Goal: Task Accomplishment & Management: Manage account settings

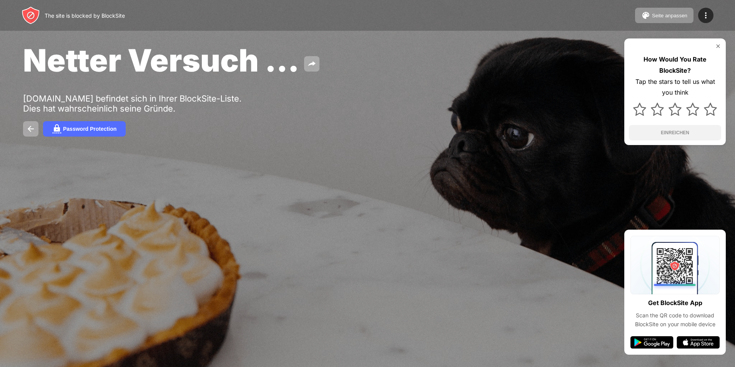
click at [719, 43] on div "How Would You Rate BlockSite? Tap the stars to tell us what you think EINREICHEN" at bounding box center [674, 91] width 101 height 106
click at [718, 46] on img at bounding box center [718, 46] width 6 height 6
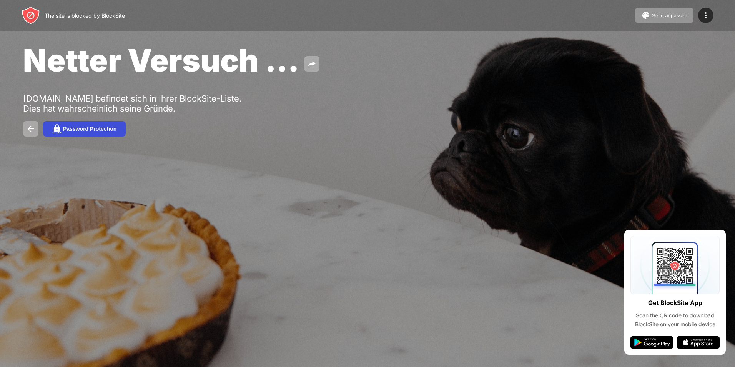
click at [69, 125] on button "Password Protection" at bounding box center [84, 128] width 83 height 15
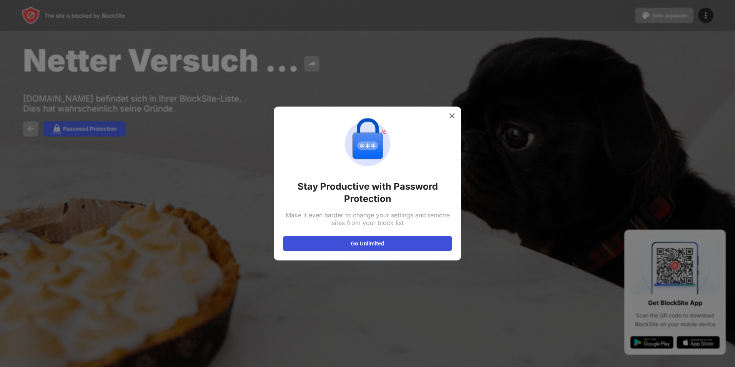
click at [345, 246] on button "Go Unlimited" at bounding box center [367, 243] width 169 height 15
click at [452, 114] on img at bounding box center [452, 116] width 8 height 8
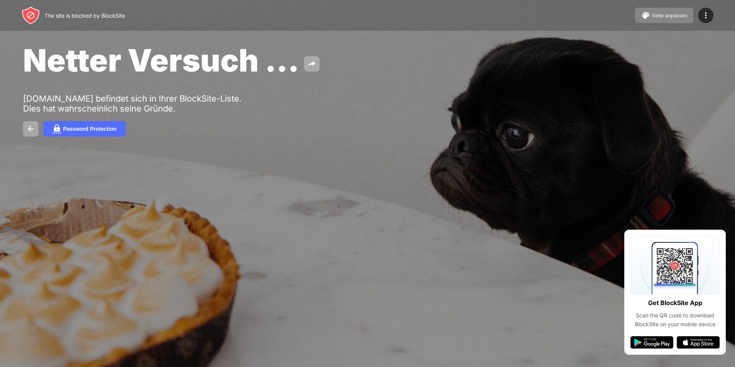
click at [674, 19] on button "Seite anpassen" at bounding box center [664, 15] width 58 height 15
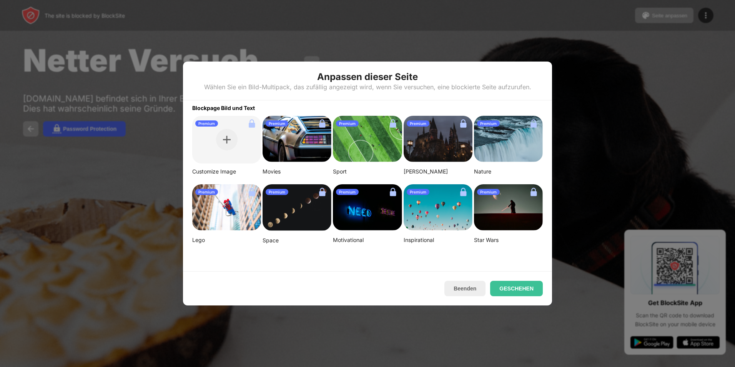
click at [560, 71] on div at bounding box center [367, 183] width 735 height 367
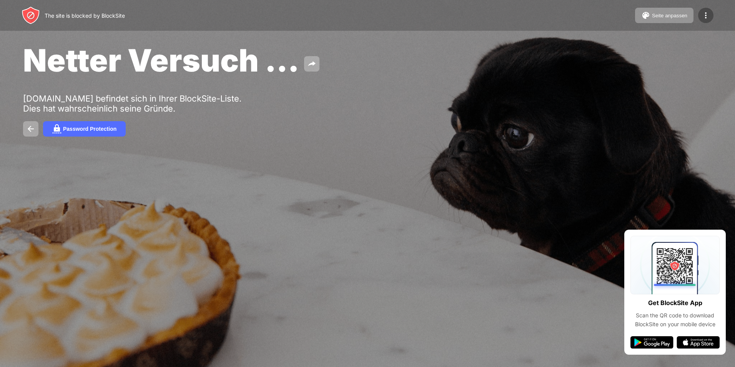
click at [700, 20] on div at bounding box center [705, 15] width 15 height 15
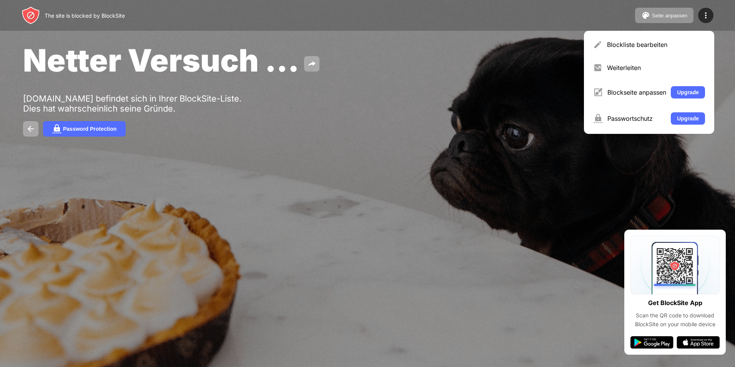
drag, startPoint x: 548, startPoint y: 43, endPoint x: 602, endPoint y: 20, distance: 58.2
click at [549, 42] on div "Netter Versuch …" at bounding box center [298, 60] width 551 height 37
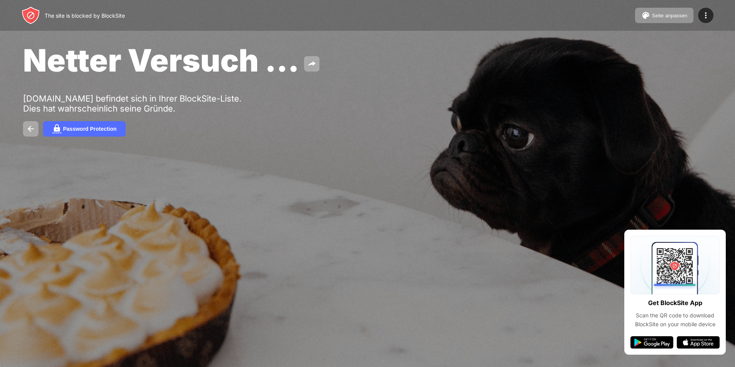
drag, startPoint x: 683, startPoint y: 0, endPoint x: 534, endPoint y: 70, distance: 165.0
click at [467, 134] on div "Password Protection" at bounding box center [367, 128] width 689 height 15
drag, startPoint x: 468, startPoint y: 33, endPoint x: 545, endPoint y: 18, distance: 77.9
click at [472, 33] on div "Netter Versuch … bing.com befindet sich in Ihrer BlockSite-Liste. Dies hat wahr…" at bounding box center [367, 89] width 735 height 178
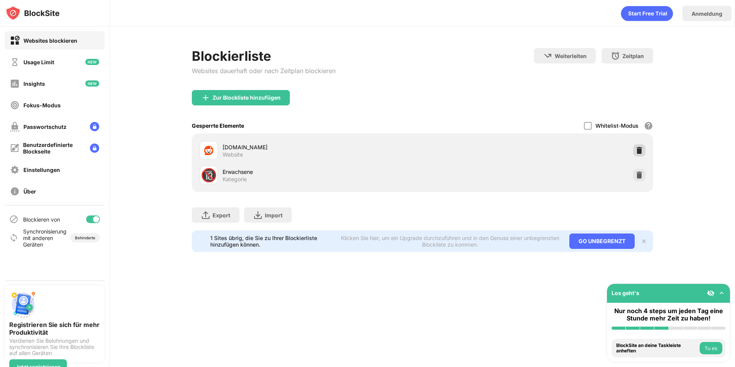
click at [635, 150] on img at bounding box center [639, 150] width 8 height 8
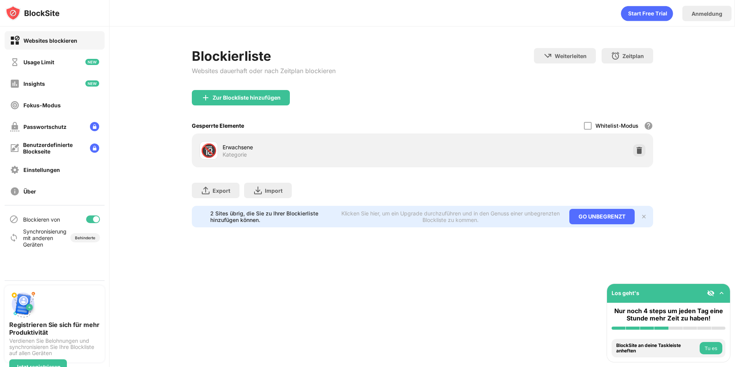
click at [635, 150] on img at bounding box center [639, 150] width 8 height 8
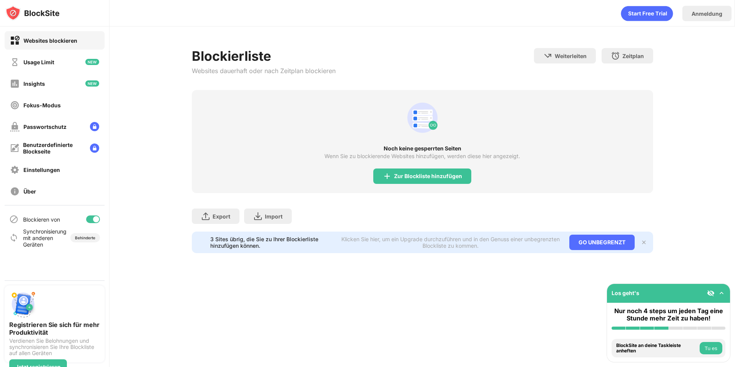
click at [167, 107] on div "Blockierliste Websites dauerhaft oder nach Zeitplan blockieren Weiterleiten Hie…" at bounding box center [422, 151] width 625 height 248
click at [72, 219] on div "Blockieren von" at bounding box center [55, 219] width 100 height 18
click at [96, 218] on div at bounding box center [96, 219] width 6 height 6
click at [83, 108] on div "Fokus-Modus" at bounding box center [55, 105] width 100 height 18
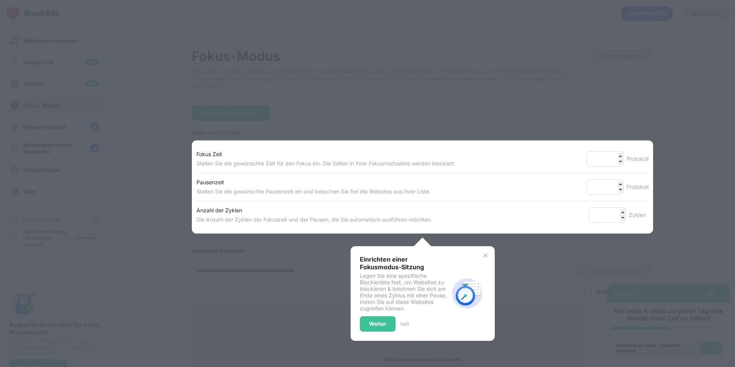
click at [466, 264] on div "Einrichten einer Fokusmodus-Sitzung Legen Sie eine spezifische Blockierliste fe…" at bounding box center [423, 293] width 126 height 76
click at [482, 252] on img at bounding box center [485, 255] width 6 height 6
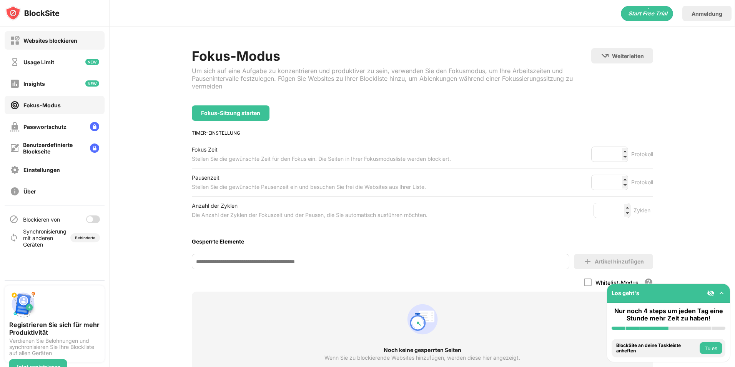
click at [45, 42] on div "Websites blockieren" at bounding box center [50, 40] width 54 height 7
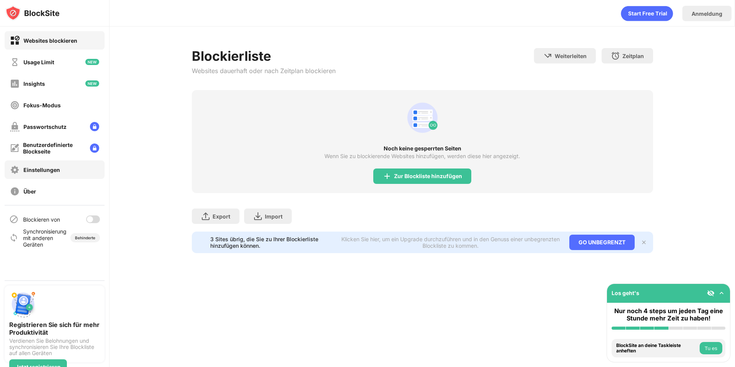
click at [48, 170] on div "Einstellungen" at bounding box center [41, 169] width 37 height 7
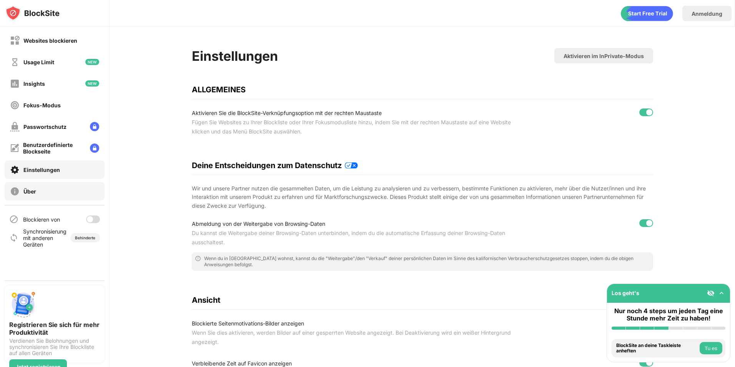
click at [42, 193] on div "Über" at bounding box center [55, 191] width 100 height 18
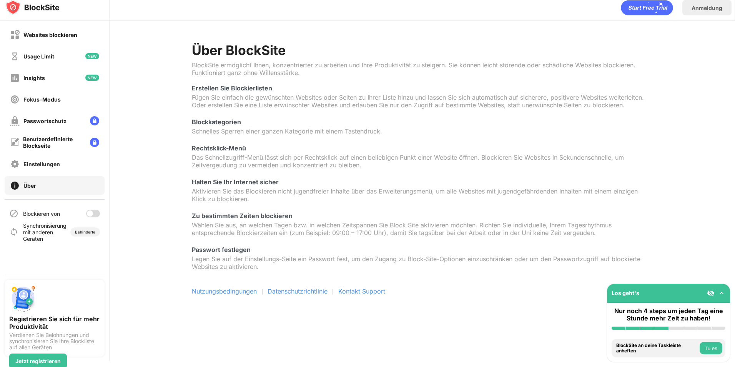
scroll to position [8, 0]
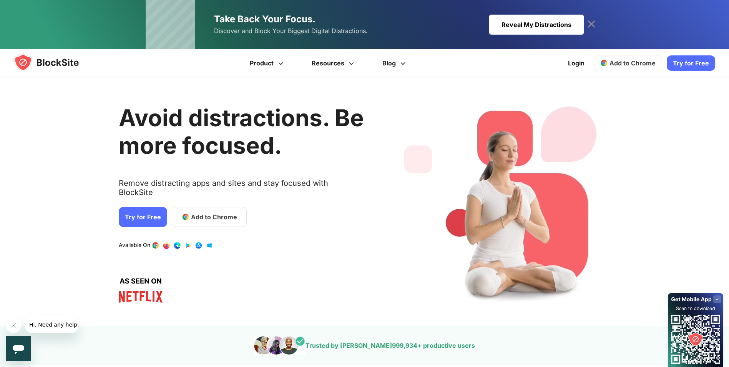
click at [711, 14] on div "Take Back Your Focus. Discover and Block Your Biggest Digital Distractions. Rev…" at bounding box center [364, 24] width 729 height 49
click at [593, 22] on icon at bounding box center [591, 24] width 12 height 12
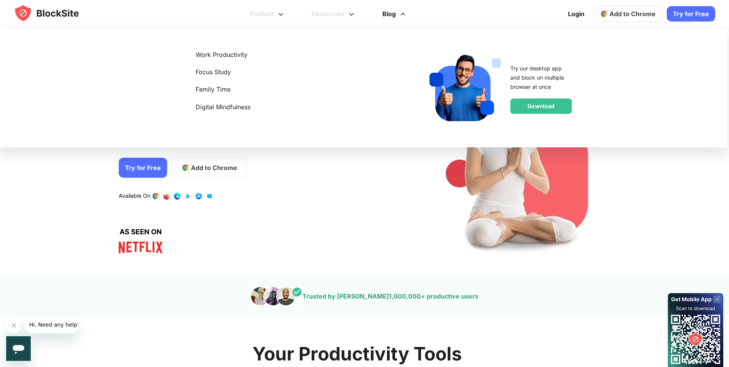
click at [395, 15] on link "Blog" at bounding box center [394, 14] width 51 height 28
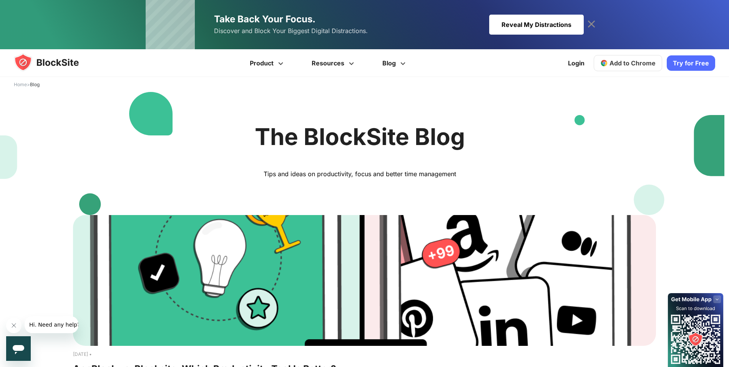
click at [593, 22] on icon at bounding box center [591, 23] width 7 height 7
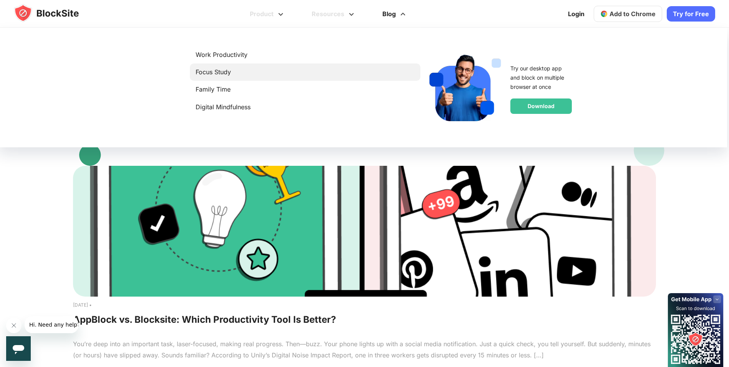
click at [231, 72] on link "Focus Study" at bounding box center [305, 72] width 219 height 10
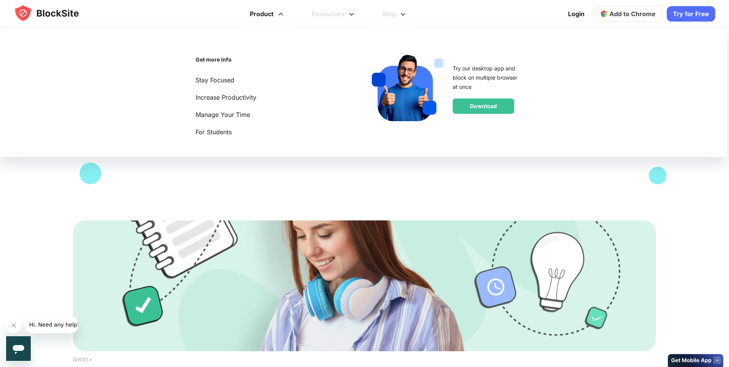
click at [179, 150] on ul "Get more info Stay Focused Increase Productivity Manage Your Time For Students …" at bounding box center [362, 92] width 729 height 129
click at [459, 101] on div "Download" at bounding box center [483, 105] width 61 height 15
click at [477, 107] on div "Download" at bounding box center [483, 105] width 61 height 15
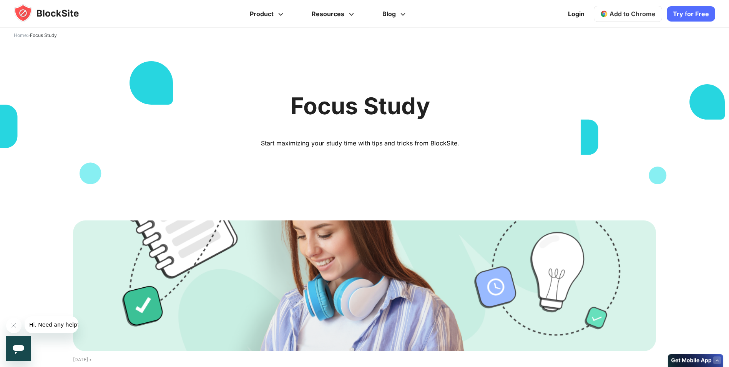
drag, startPoint x: 714, startPoint y: 0, endPoint x: 498, endPoint y: 94, distance: 235.1
click at [498, 94] on h1 "Focus Study" at bounding box center [360, 106] width 547 height 28
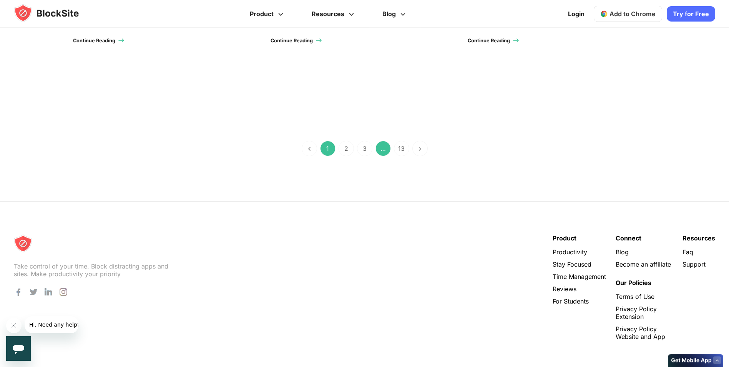
scroll to position [890, 0]
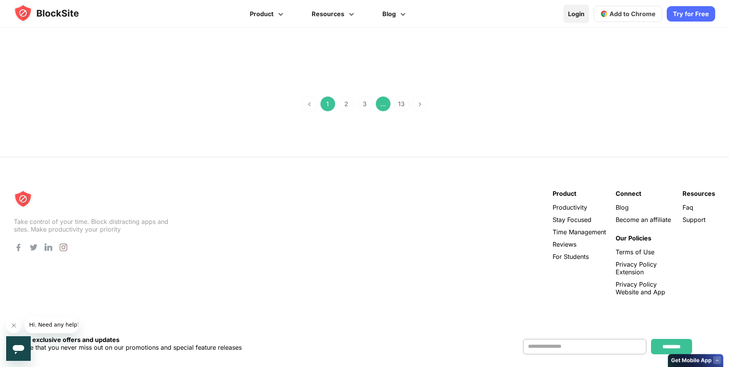
click at [581, 15] on link "Login" at bounding box center [576, 14] width 26 height 18
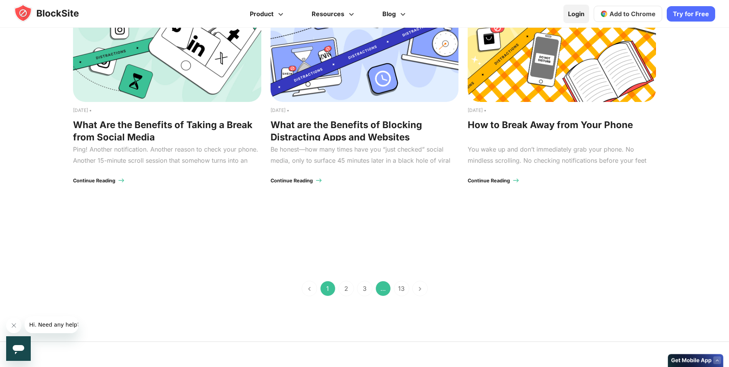
click at [581, 14] on link "Login" at bounding box center [576, 14] width 26 height 18
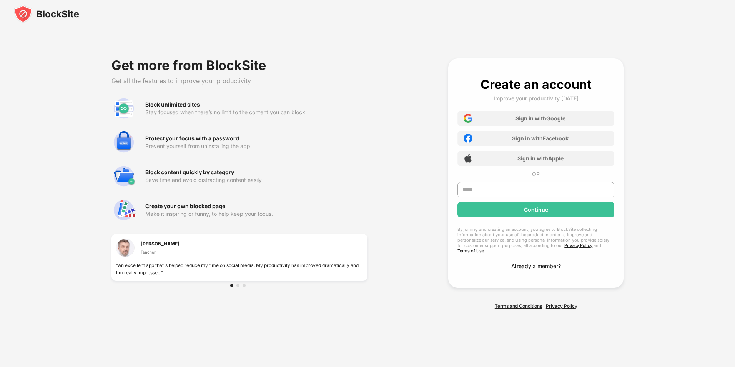
click at [543, 264] on div "Already a member?" at bounding box center [536, 265] width 50 height 7
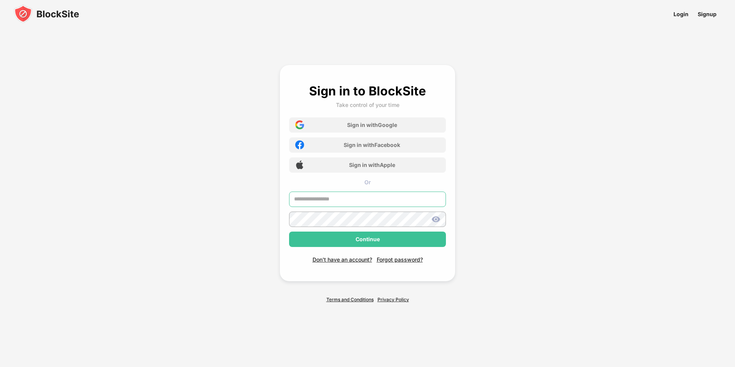
click at [344, 198] on input "text" at bounding box center [367, 198] width 157 height 15
type input "**********"
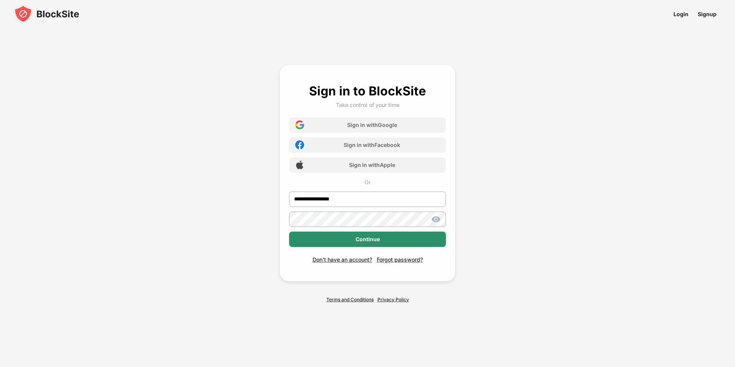
click at [322, 238] on div "Continue" at bounding box center [367, 238] width 157 height 15
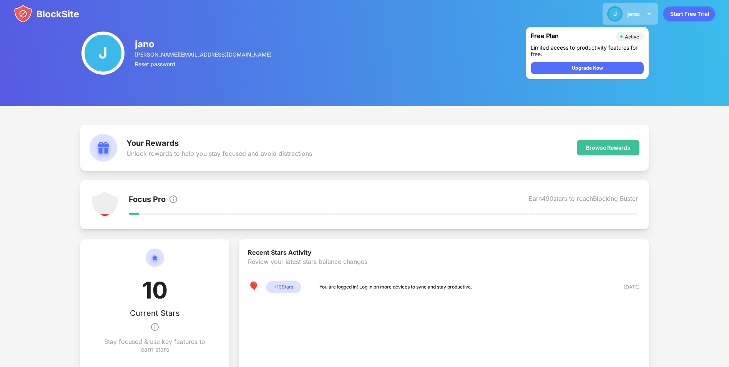
click at [647, 12] on img at bounding box center [648, 13] width 9 height 9
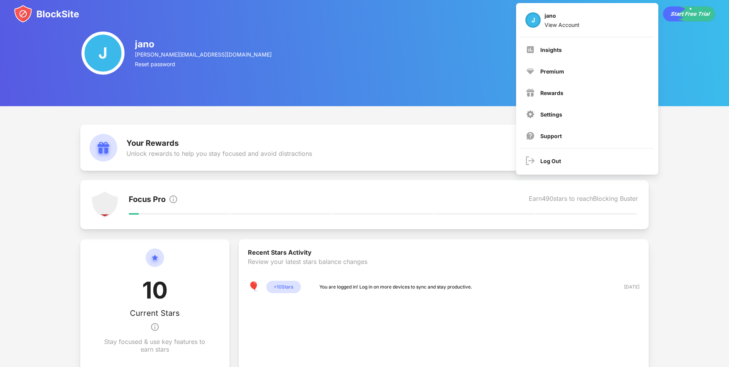
click at [477, 48] on div "J jano [EMAIL_ADDRESS][DOMAIN_NAME] Reset password Free Plan Active Limited acc…" at bounding box center [364, 53] width 729 height 106
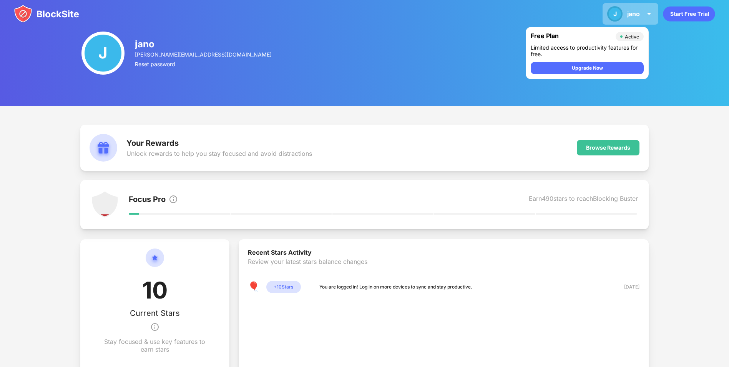
click at [644, 17] on div "J [PERSON_NAME] View Account Insights Premium Rewards Settings Support Log Out" at bounding box center [631, 14] width 56 height 22
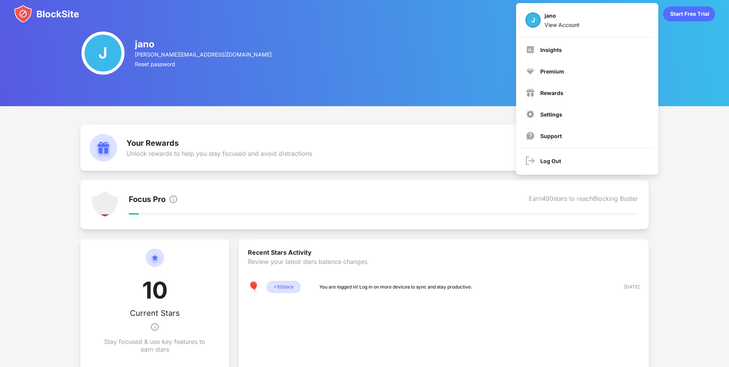
drag, startPoint x: 400, startPoint y: 53, endPoint x: 380, endPoint y: 68, distance: 24.5
click at [399, 56] on div "J jano [EMAIL_ADDRESS][DOMAIN_NAME] Reset password Free Plan Active Limited acc…" at bounding box center [364, 53] width 729 height 106
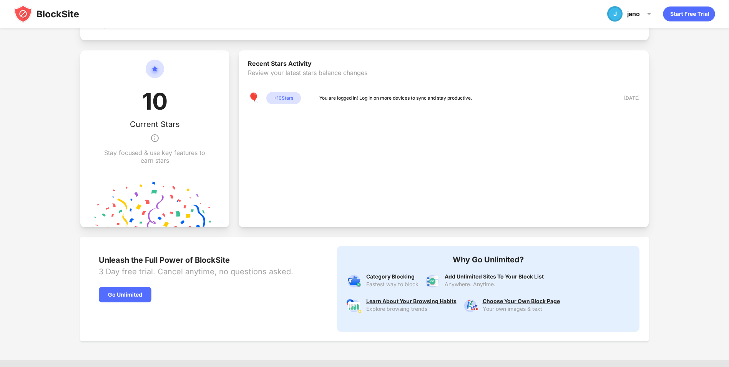
scroll to position [133, 0]
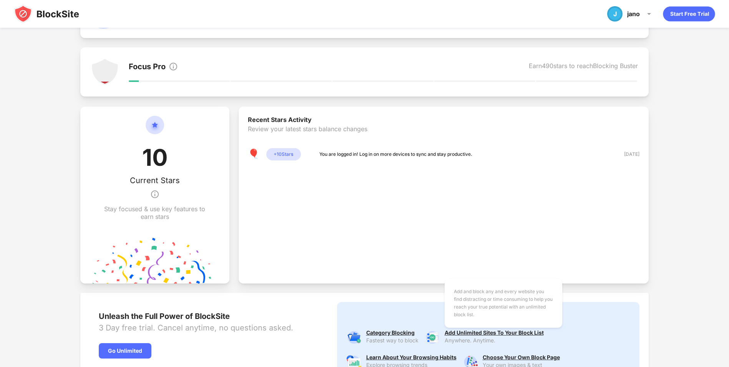
click at [486, 335] on div "Add and block any and every website you find distracting or time consuming to h…" at bounding box center [494, 332] width 99 height 6
click at [493, 331] on div "Add and block any and every website you find distracting or time consuming to h…" at bounding box center [494, 332] width 99 height 6
drag, startPoint x: 456, startPoint y: 332, endPoint x: 445, endPoint y: 332, distance: 10.4
click at [454, 332] on div "Add and block any and every website you find distracting or time consuming to h…" at bounding box center [494, 332] width 99 height 6
click at [445, 332] on div "Add and block any and every website you find distracting or time consuming to h…" at bounding box center [494, 332] width 99 height 6
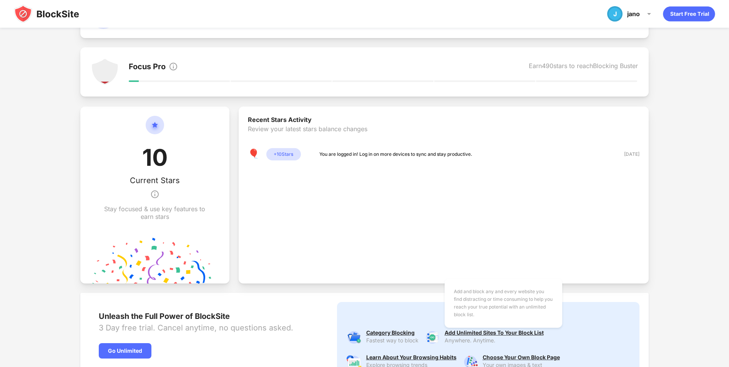
click at [450, 332] on div "Add and block any and every website you find distracting or time consuming to h…" at bounding box center [494, 332] width 99 height 6
drag, startPoint x: 478, startPoint y: 331, endPoint x: 487, endPoint y: 329, distance: 9.5
click at [478, 331] on div "Add and block any and every website you find distracting or time consuming to h…" at bounding box center [494, 332] width 99 height 6
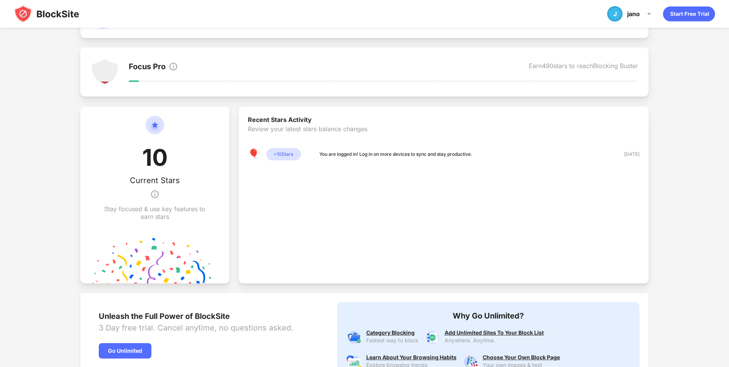
drag, startPoint x: 503, startPoint y: 327, endPoint x: 510, endPoint y: 327, distance: 6.5
click at [507, 328] on div "Category Blocking Fastest way to block Add Unlimited Sites To Your Block List A…" at bounding box center [488, 349] width 284 height 58
click at [511, 327] on div "Category Blocking Fastest way to block Add Unlimited Sites To Your Block List A…" at bounding box center [488, 349] width 284 height 58
click at [447, 341] on div "Anywhere. Anytime." at bounding box center [494, 340] width 99 height 6
drag, startPoint x: 447, startPoint y: 341, endPoint x: 456, endPoint y: 340, distance: 8.9
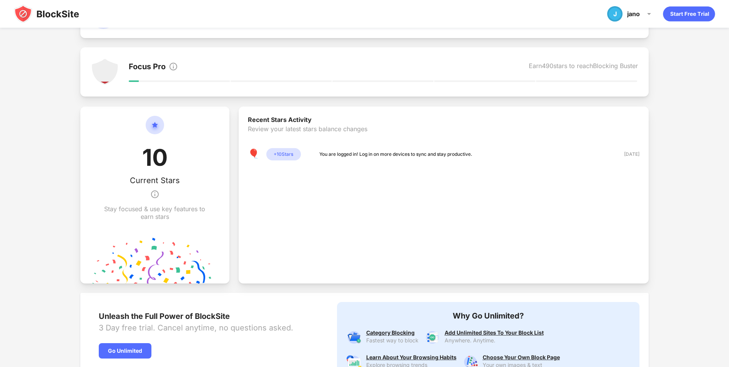
click at [448, 341] on div "Anywhere. Anytime." at bounding box center [494, 340] width 99 height 6
click at [463, 340] on div "Anywhere. Anytime." at bounding box center [494, 340] width 99 height 6
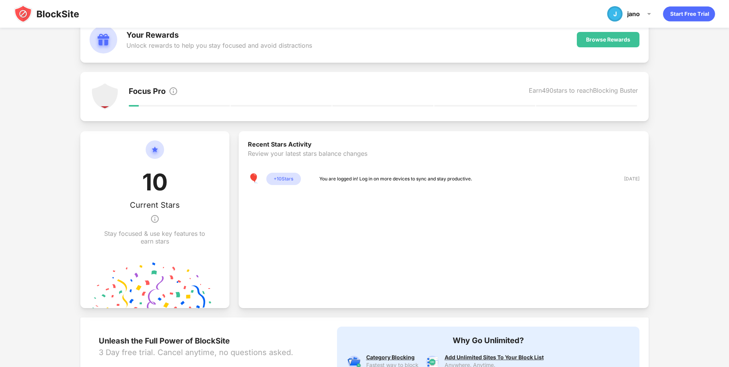
scroll to position [94, 0]
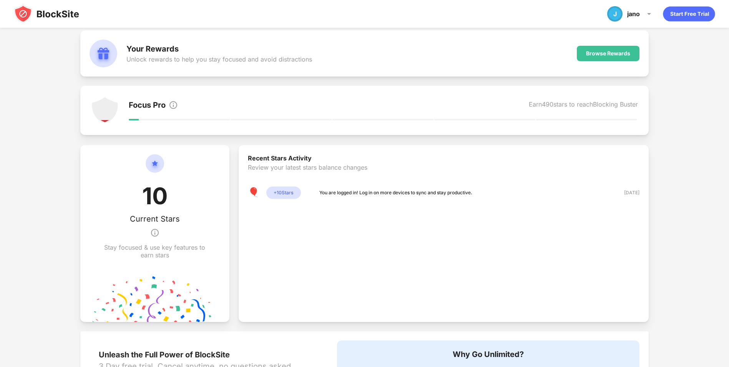
drag, startPoint x: 613, startPoint y: 111, endPoint x: 551, endPoint y: 109, distance: 62.7
click at [602, 111] on div "Earn 490 stars to reach Blocking Buster" at bounding box center [583, 105] width 109 height 11
click at [544, 107] on div "Earn 490 stars to reach Blocking Buster" at bounding box center [583, 105] width 109 height 11
drag, startPoint x: 526, startPoint y: 103, endPoint x: 558, endPoint y: 101, distance: 31.9
click at [556, 101] on div "Earn 490 stars to reach Blocking Buster" at bounding box center [583, 105] width 109 height 11
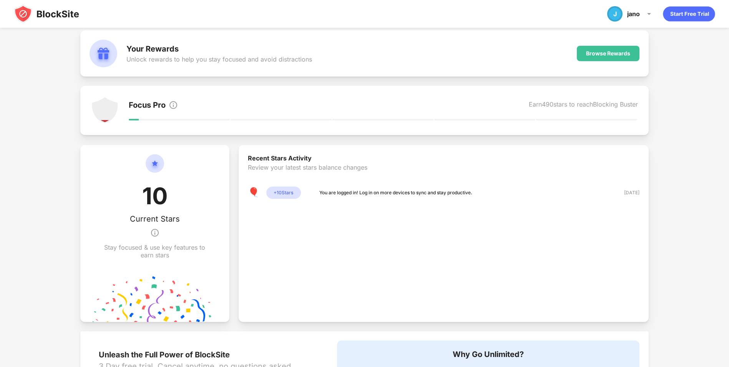
drag, startPoint x: 579, startPoint y: 101, endPoint x: 595, endPoint y: 101, distance: 16.1
click at [588, 101] on div "Earn 490 stars to reach Blocking Buster" at bounding box center [583, 105] width 109 height 11
drag, startPoint x: 692, startPoint y: 15, endPoint x: 705, endPoint y: 41, distance: 28.7
click at [704, 42] on div "Your Rewards Unlock rewards to help you stay focused and avoid distractions Bro…" at bounding box center [364, 233] width 729 height 442
drag, startPoint x: 710, startPoint y: 0, endPoint x: 699, endPoint y: 268, distance: 268.1
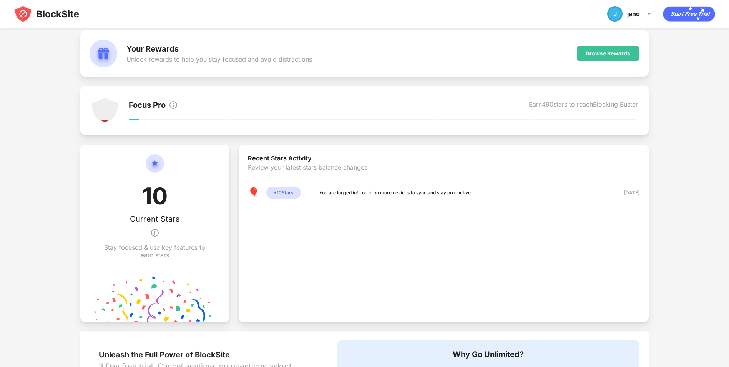
click at [699, 268] on div "Your Rewards Unlock rewards to help you stay focused and avoid distractions Bro…" at bounding box center [364, 233] width 729 height 442
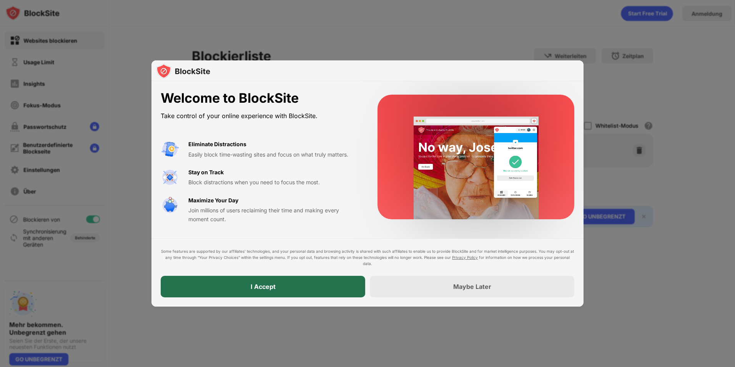
click at [306, 279] on div "I Accept" at bounding box center [263, 287] width 204 height 22
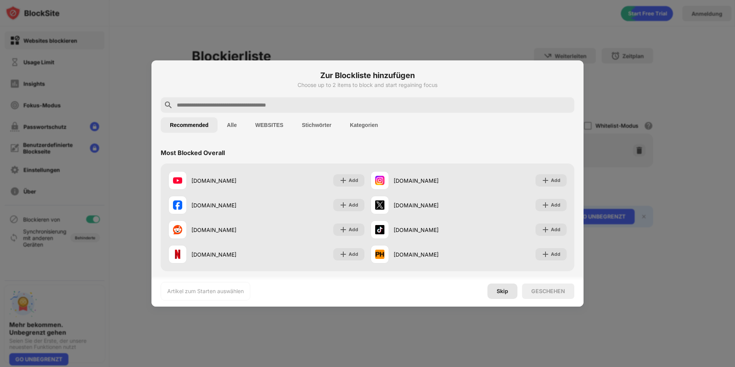
click at [507, 293] on div "Skip" at bounding box center [502, 291] width 12 height 6
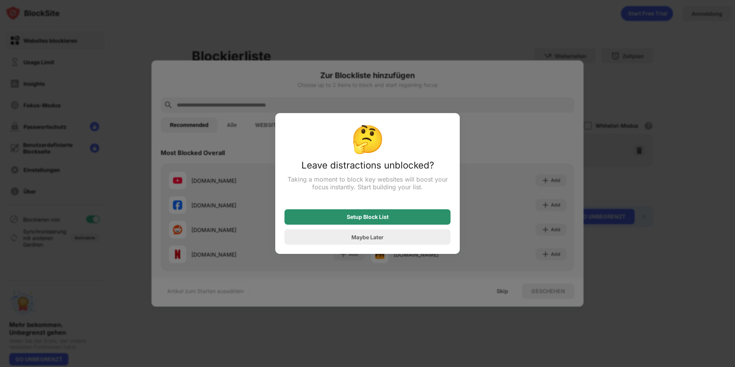
click at [372, 220] on div "Setup Block List" at bounding box center [368, 217] width 42 height 6
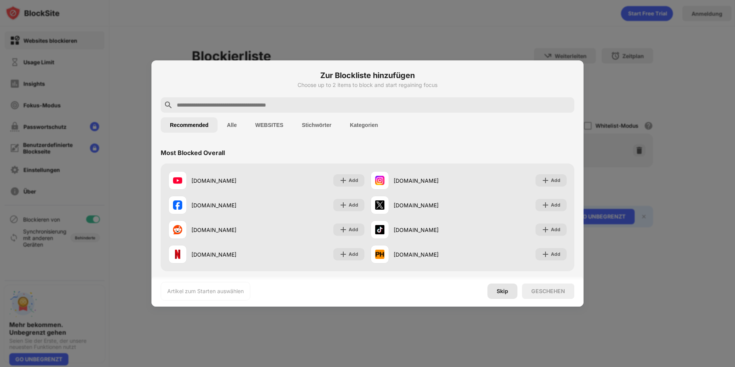
click at [506, 289] on div "Skip" at bounding box center [502, 291] width 12 height 6
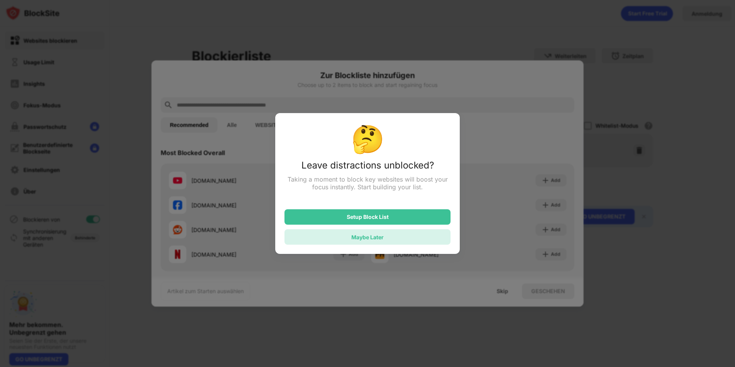
click at [360, 240] on div "Maybe Later" at bounding box center [367, 237] width 32 height 7
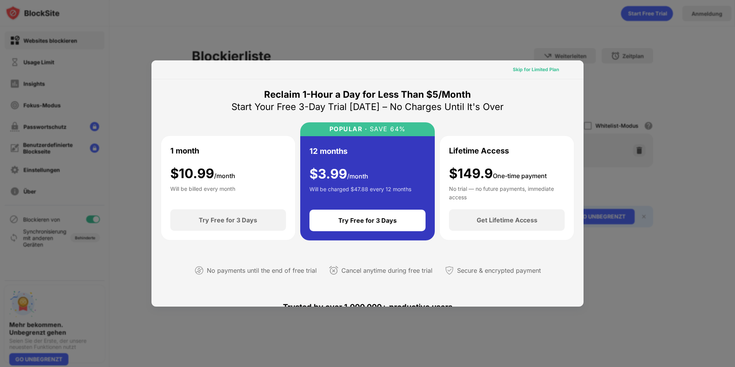
click at [530, 71] on div "Skip for Limited Plan" at bounding box center [536, 70] width 46 height 8
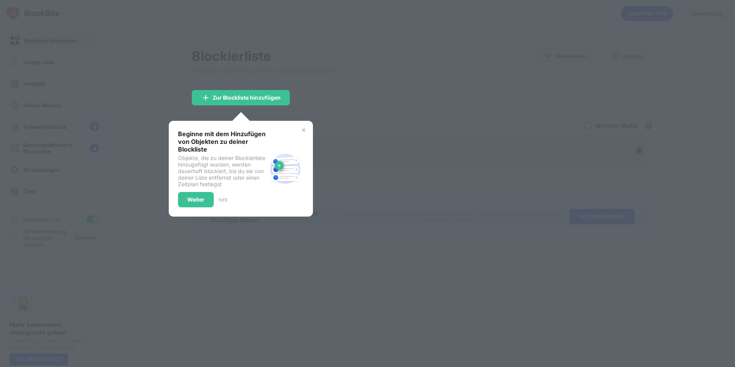
click at [305, 129] on img at bounding box center [304, 130] width 6 height 6
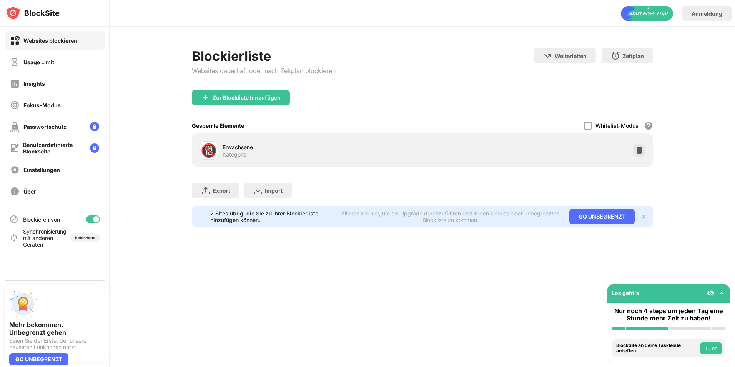
click at [503, 48] on div "Blockierliste Websites dauerhaft oder nach Zeitplan blockieren Weiterleiten Hie…" at bounding box center [422, 69] width 461 height 42
click at [637, 150] on img at bounding box center [639, 150] width 8 height 8
click at [645, 216] on img at bounding box center [644, 216] width 6 height 6
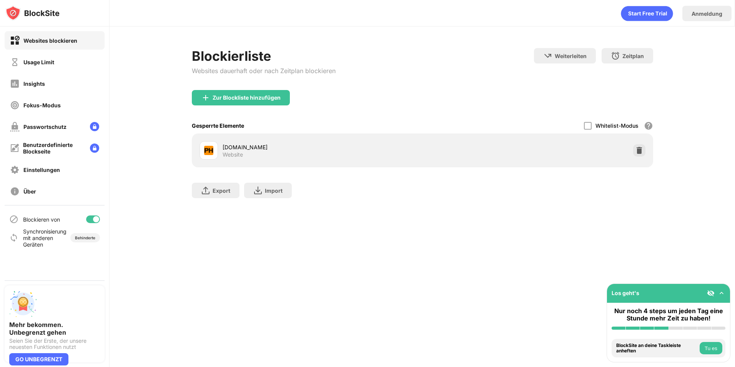
click at [257, 103] on div "Zur Blockliste hinzufügen" at bounding box center [241, 97] width 98 height 15
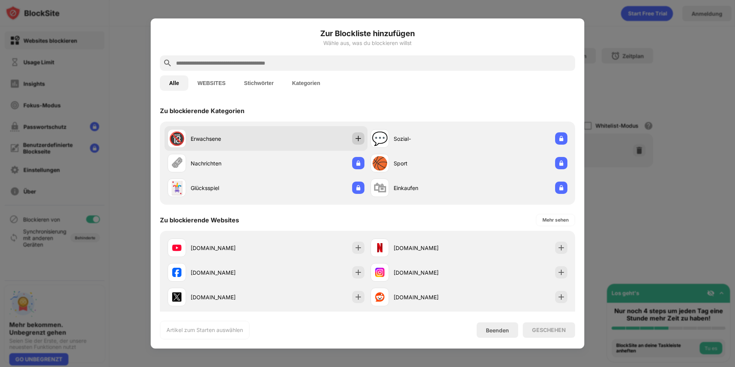
click at [355, 141] on img at bounding box center [358, 138] width 8 height 8
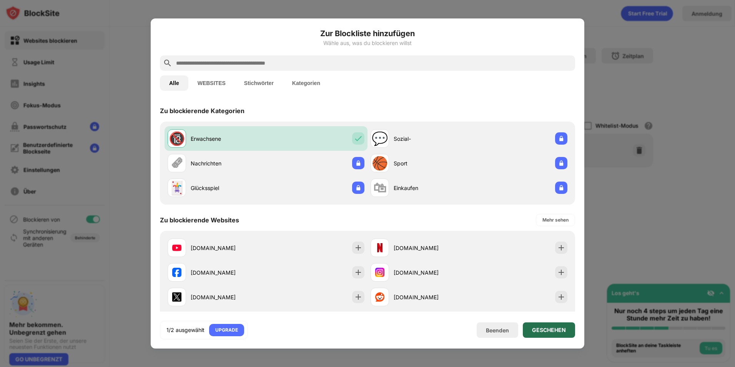
click at [536, 330] on div "GESCHEHEN" at bounding box center [549, 330] width 34 height 6
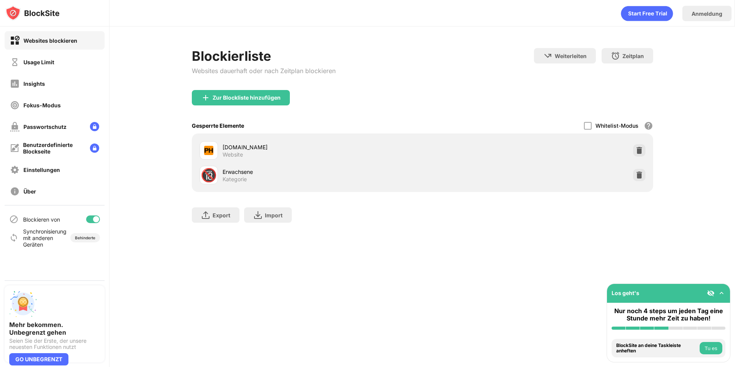
drag, startPoint x: 154, startPoint y: 0, endPoint x: 359, endPoint y: 37, distance: 208.1
click at [359, 37] on div "Blockierliste Websites dauerhaft oder nach Zeitplan blockieren Weiterleiten Hie…" at bounding box center [422, 139] width 625 height 225
drag, startPoint x: 359, startPoint y: 48, endPoint x: 355, endPoint y: 53, distance: 6.6
click at [355, 53] on div "Blockierliste Websites dauerhaft oder nach Zeitplan blockieren Weiterleiten Hie…" at bounding box center [422, 69] width 461 height 42
click at [638, 151] on img at bounding box center [639, 150] width 8 height 8
